Goal: Transaction & Acquisition: Obtain resource

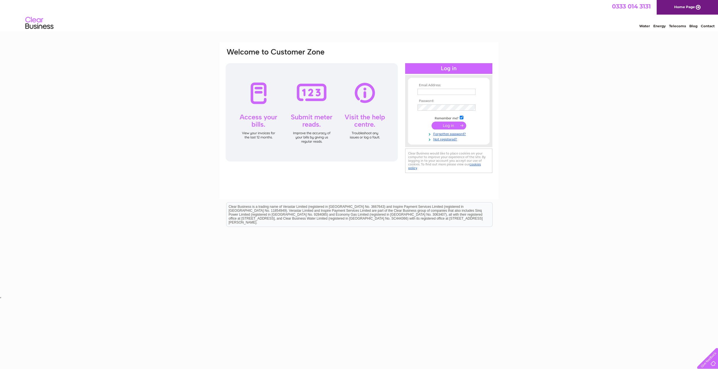
type input "janet@abelsystems.co.uk"
click at [452, 127] on input "submit" at bounding box center [448, 126] width 35 height 8
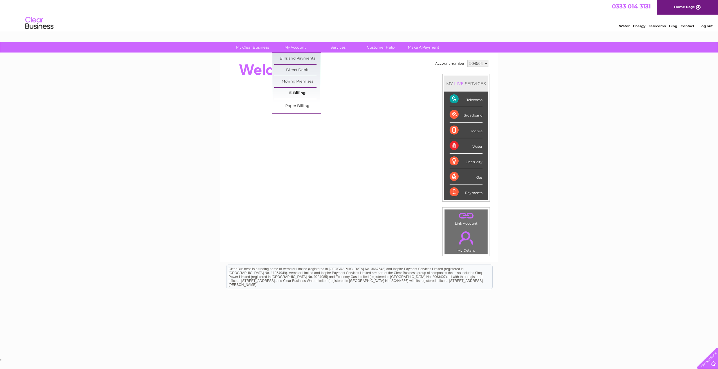
click at [297, 93] on link "E-Billing" at bounding box center [297, 93] width 46 height 11
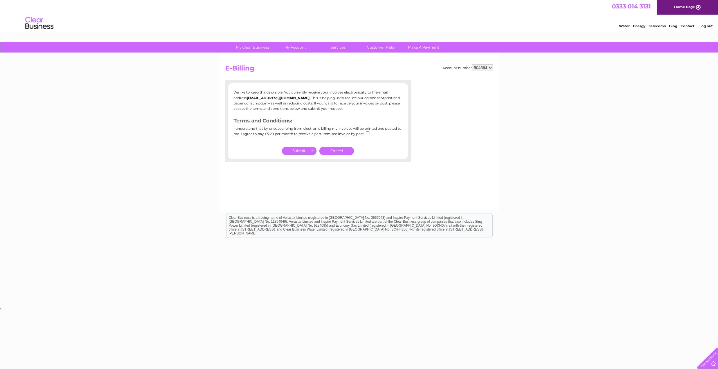
click at [339, 149] on link "Cancel" at bounding box center [336, 151] width 35 height 8
click at [293, 55] on link "Bills and Payments" at bounding box center [297, 58] width 46 height 11
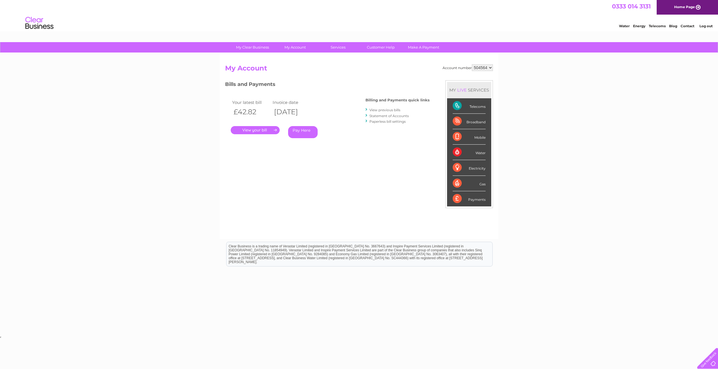
click at [260, 128] on link "." at bounding box center [255, 130] width 49 height 8
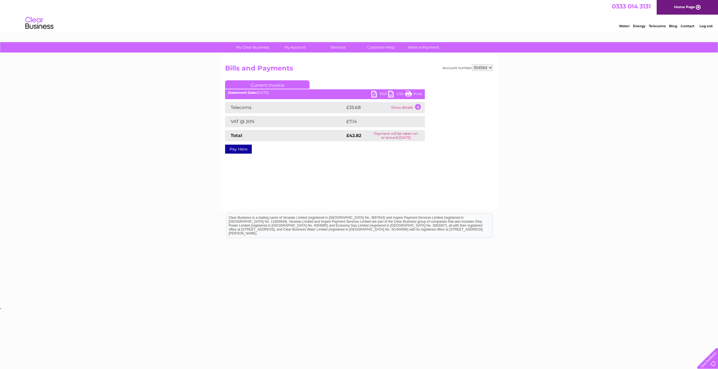
click at [380, 91] on link "PDF" at bounding box center [379, 95] width 17 height 8
